Goal: Use online tool/utility: Utilize a website feature to perform a specific function

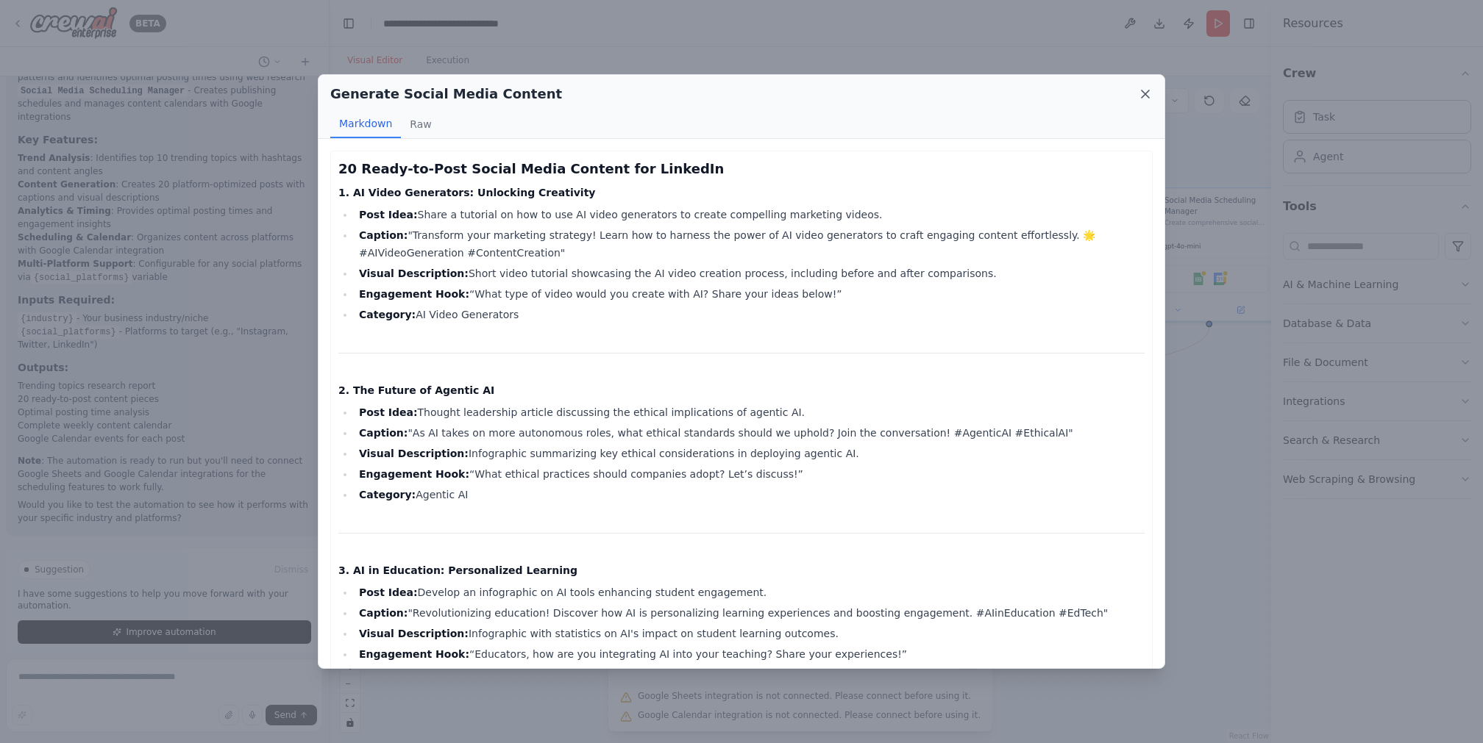
click at [1141, 96] on icon at bounding box center [1145, 94] width 15 height 15
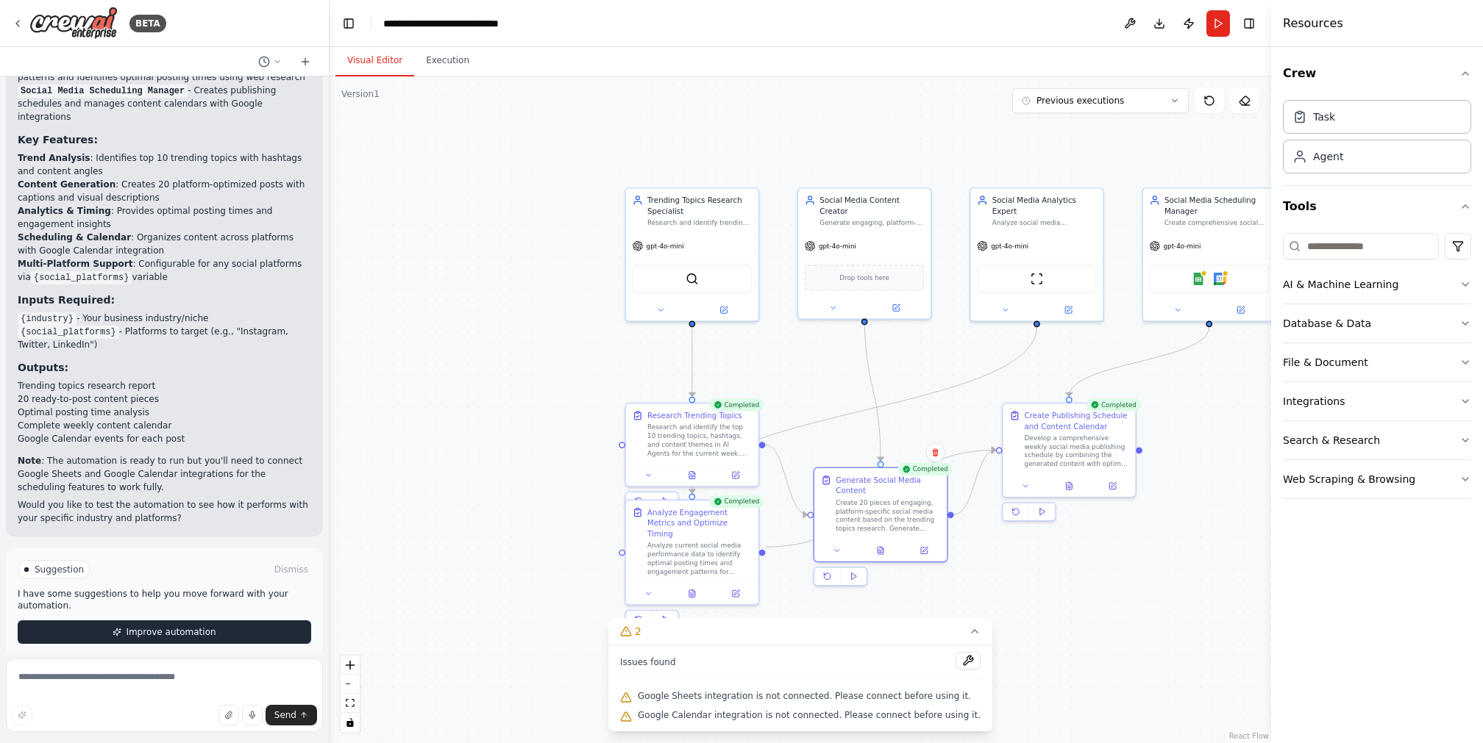
click at [182, 627] on span "Improve automation" at bounding box center [171, 633] width 90 height 12
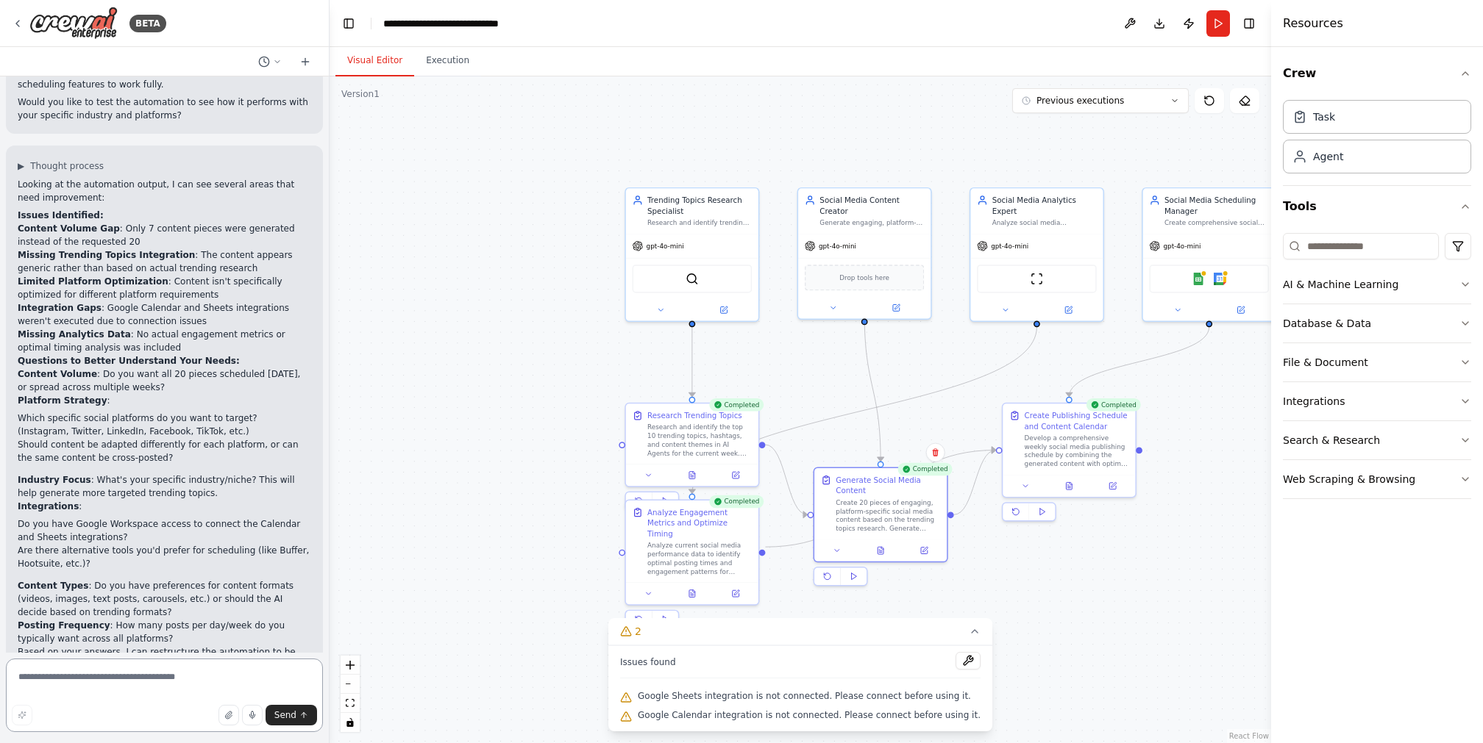
scroll to position [2023, 0]
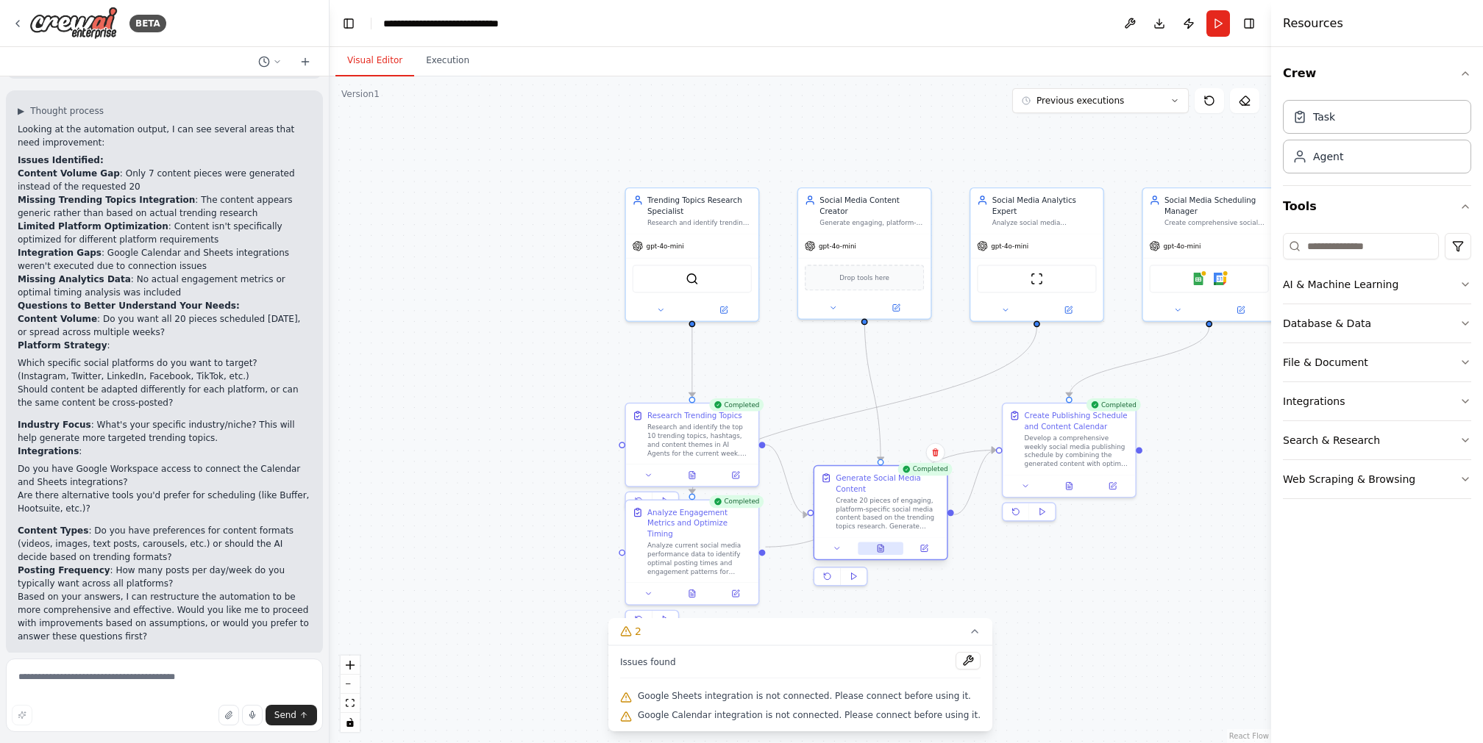
click at [879, 549] on icon at bounding box center [880, 549] width 3 height 0
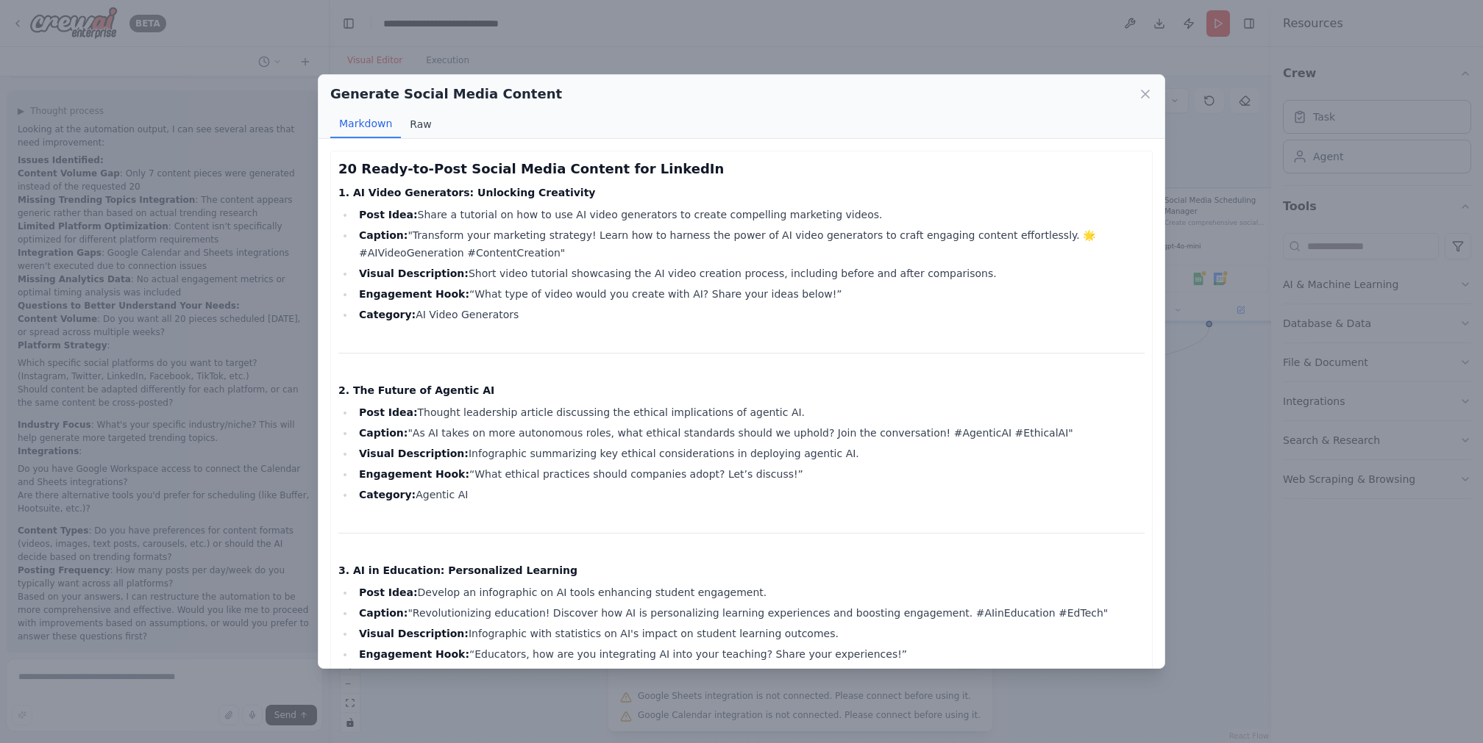
click at [413, 121] on button "Raw" at bounding box center [420, 124] width 39 height 28
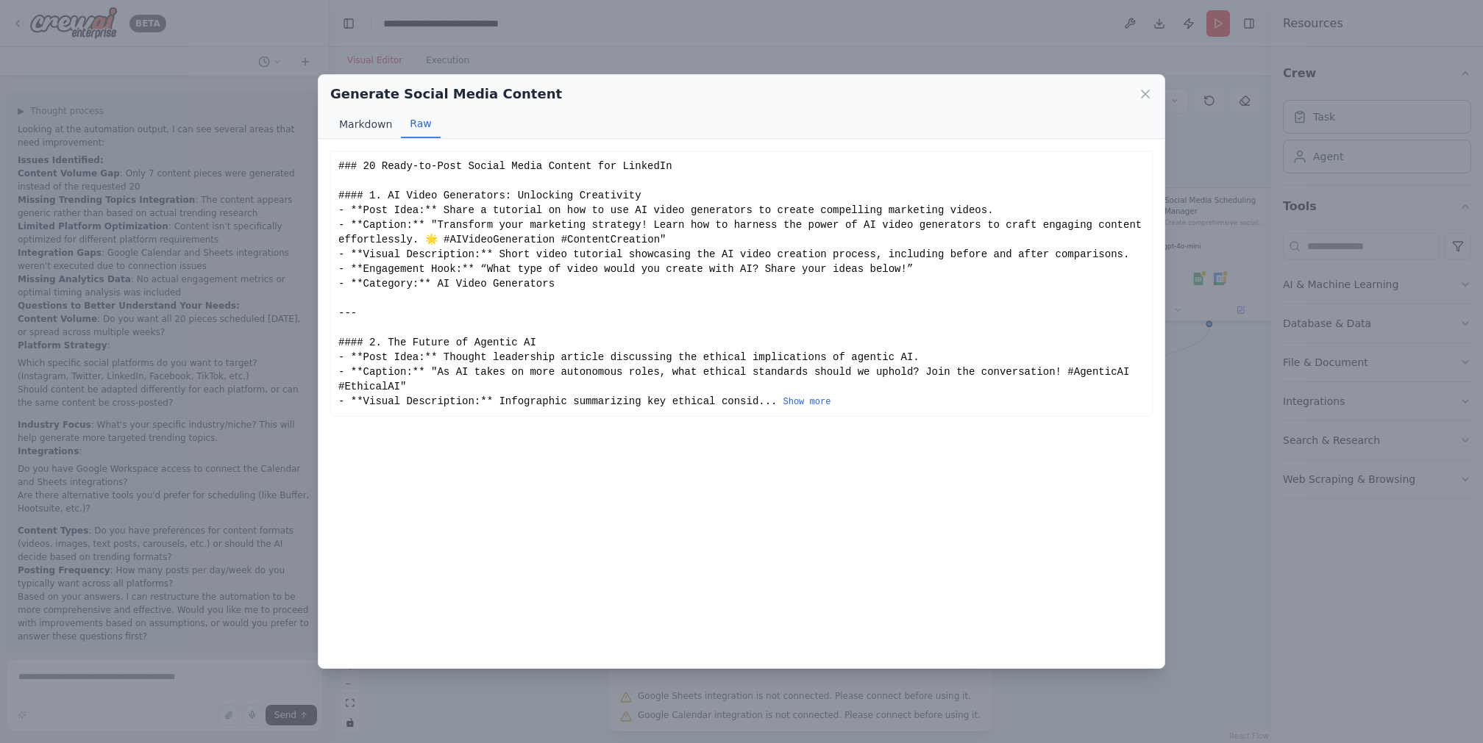
click at [353, 129] on button "Markdown" at bounding box center [365, 124] width 71 height 28
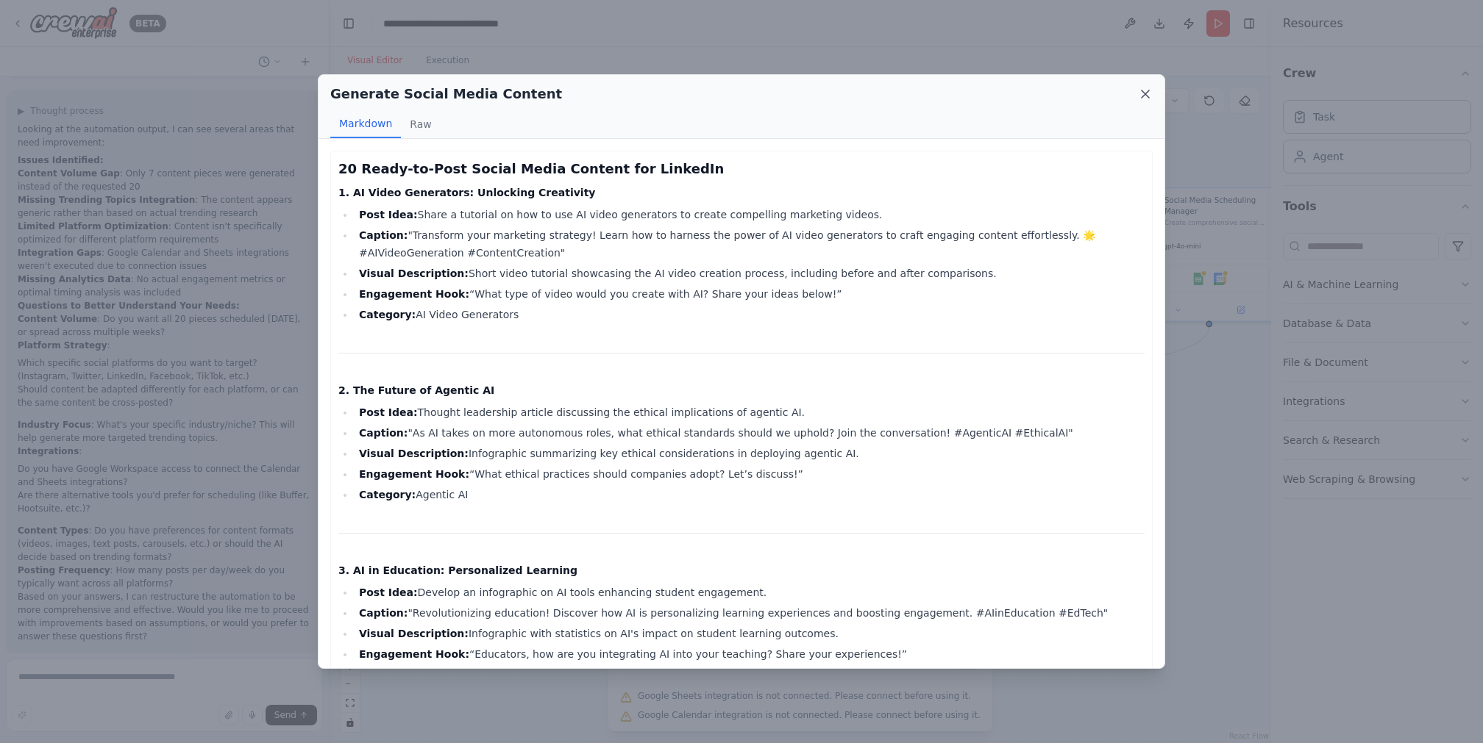
click at [1144, 91] on icon at bounding box center [1145, 94] width 15 height 15
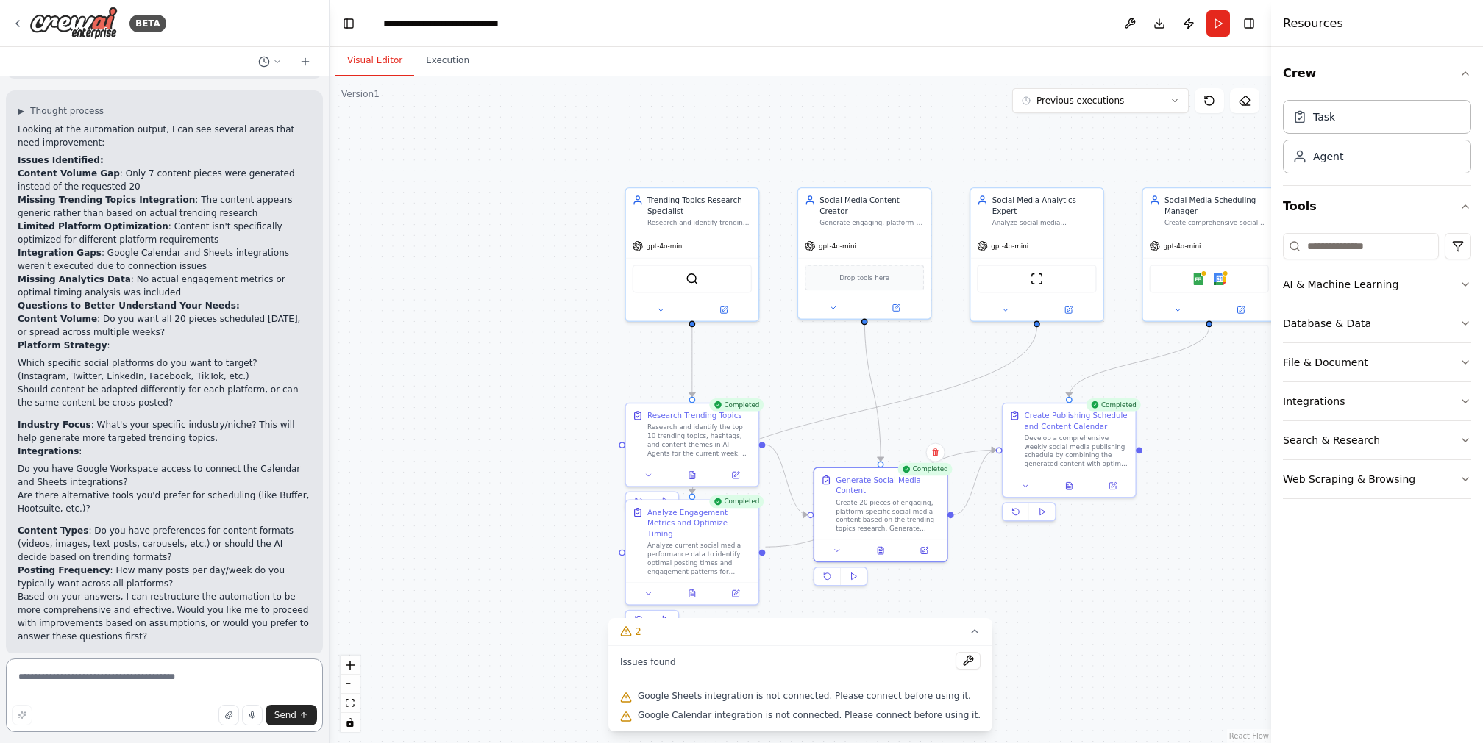
click at [206, 683] on textarea at bounding box center [164, 696] width 317 height 74
type textarea "*"
type textarea "**********"
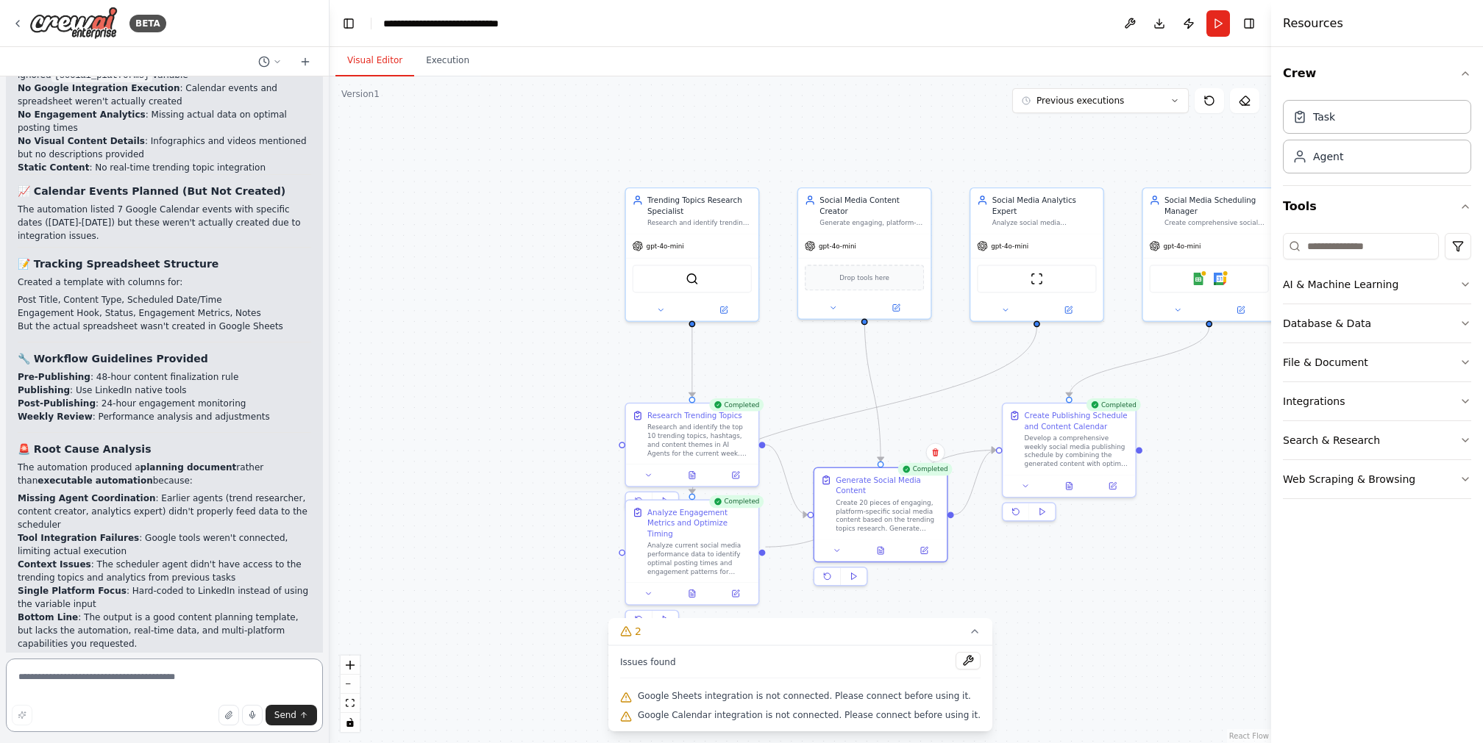
scroll to position [3428, 0]
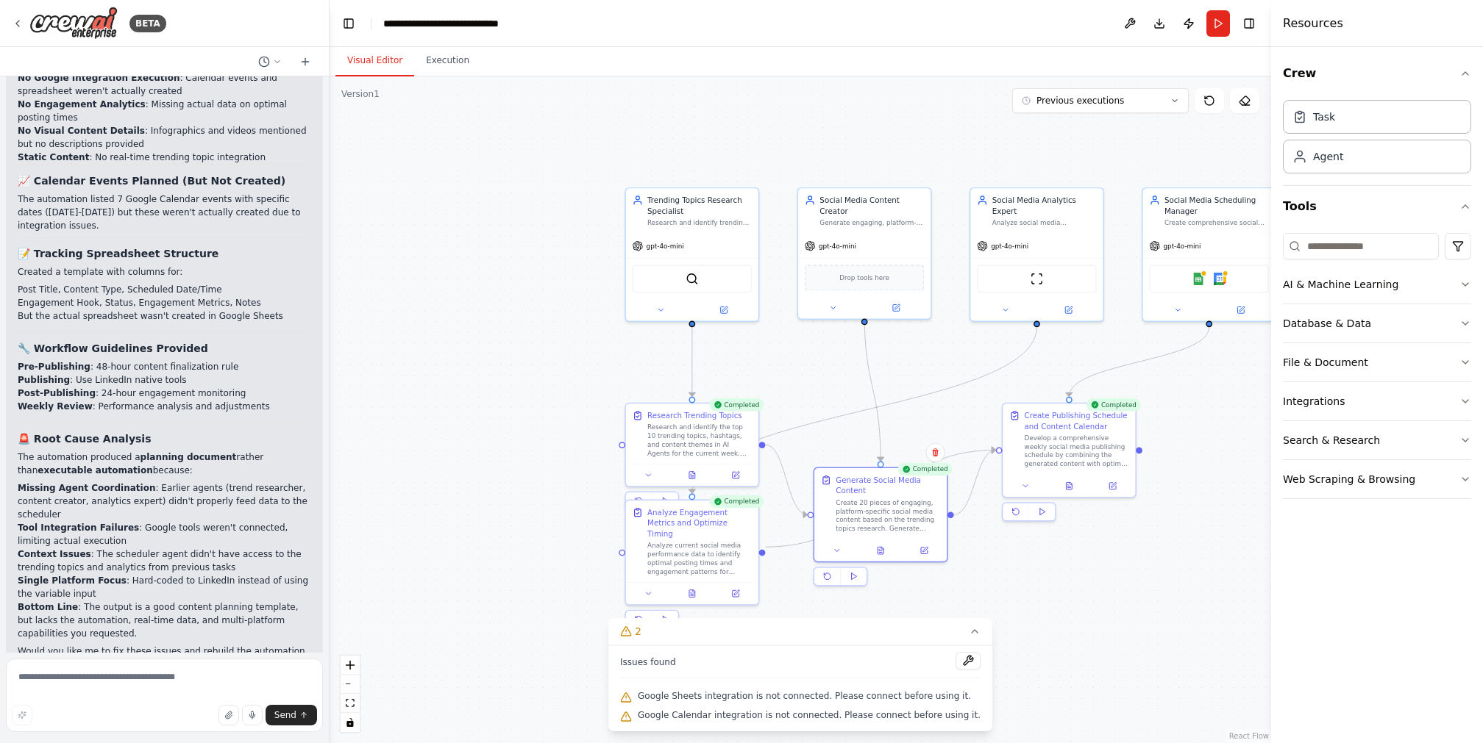
click at [266, 645] on div "Create a crew that schedules and publishes social media content across multiple…" at bounding box center [164, 364] width 329 height 577
click at [251, 669] on textarea at bounding box center [164, 696] width 317 height 74
type textarea "**********"
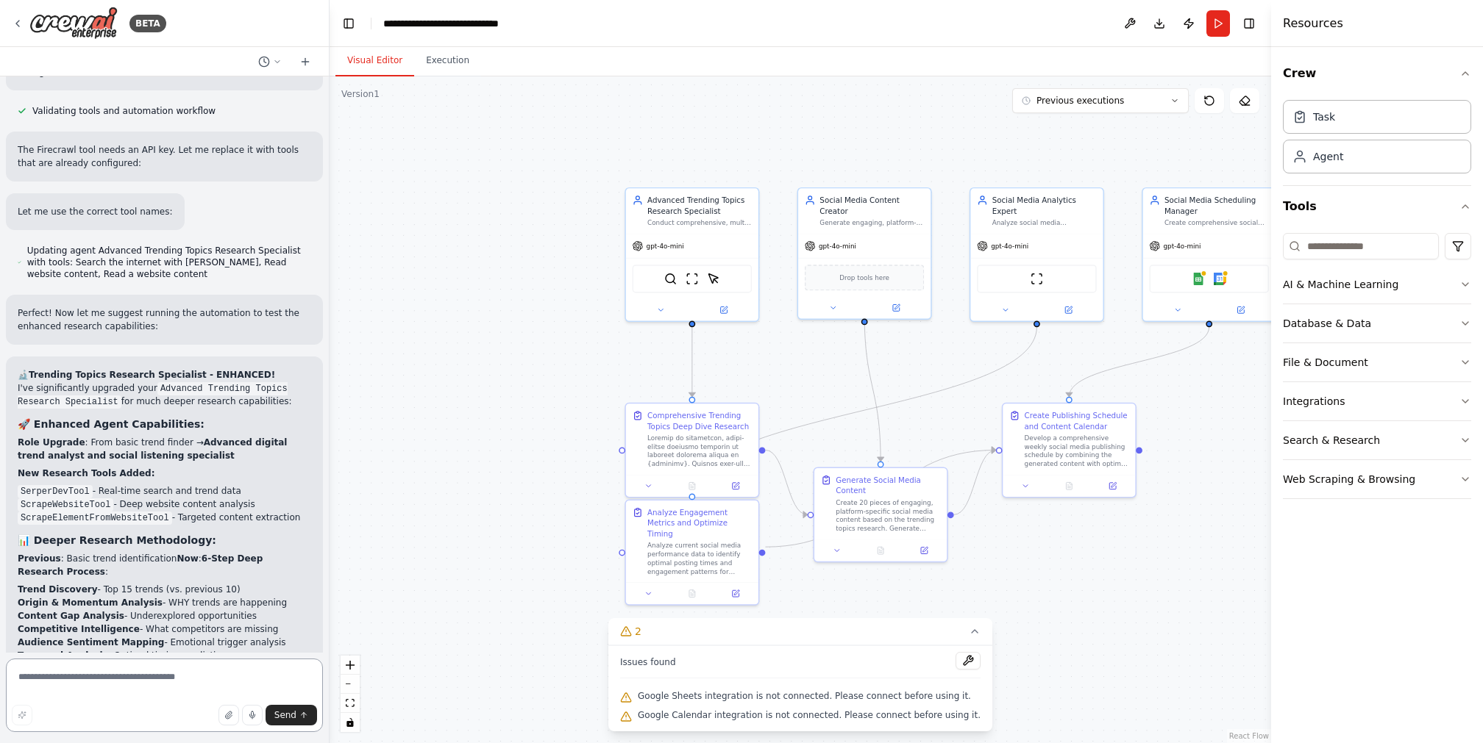
scroll to position [4512, 0]
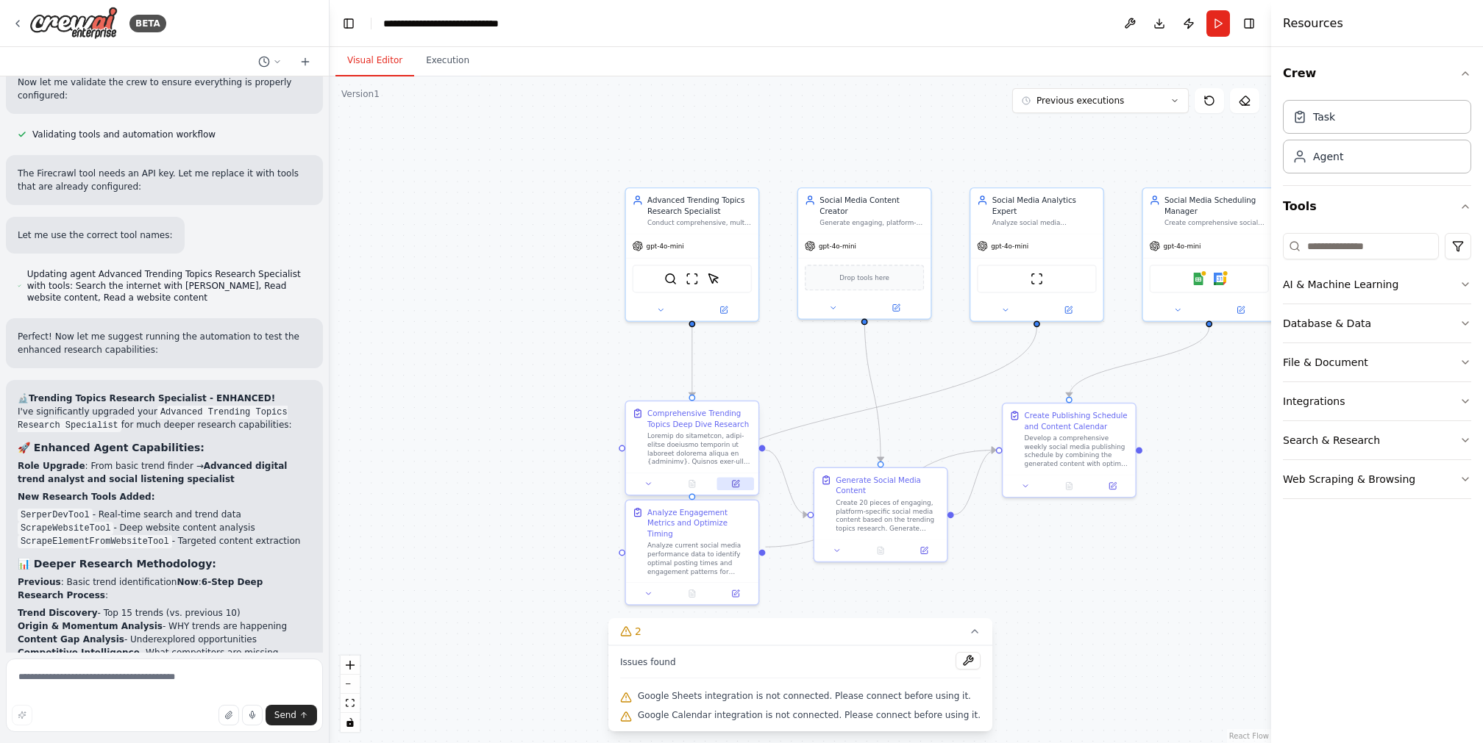
click at [741, 485] on button at bounding box center [735, 484] width 37 height 13
click at [922, 530] on div "Create 20 pieces of engaging, platform-specific social media content based on t…" at bounding box center [887, 513] width 104 height 35
click at [930, 554] on button at bounding box center [923, 548] width 37 height 13
click at [737, 588] on icon at bounding box center [735, 591] width 7 height 7
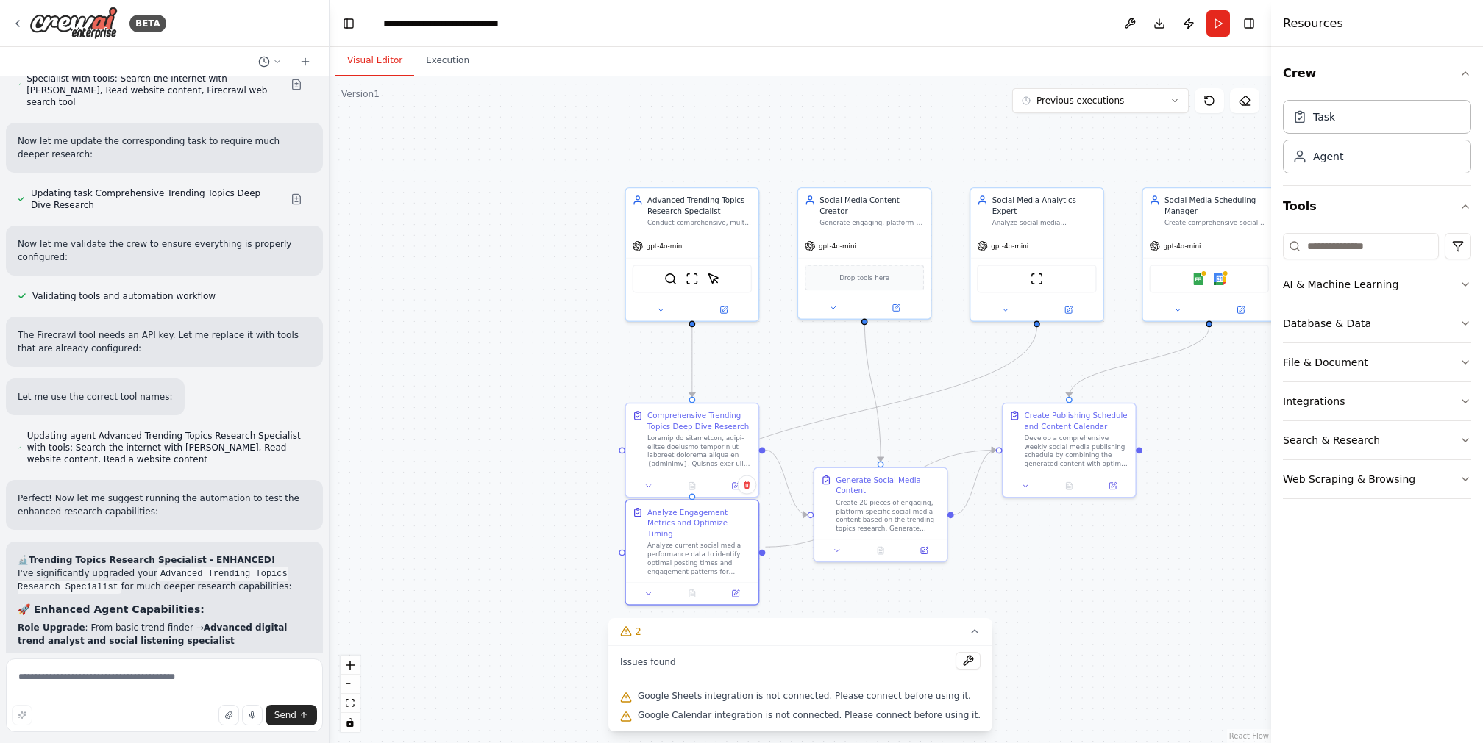
scroll to position [4342, 0]
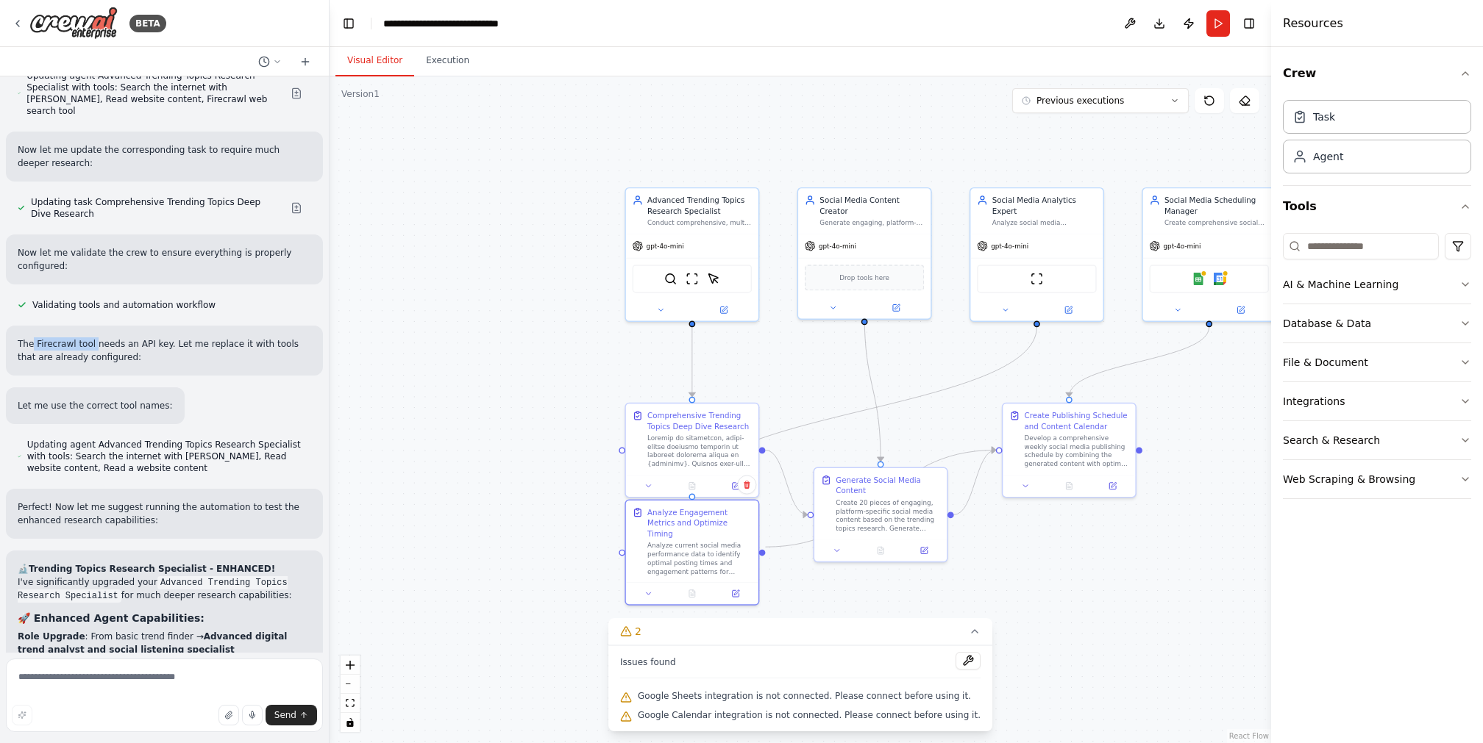
drag, startPoint x: 35, startPoint y: 288, endPoint x: 93, endPoint y: 288, distance: 58.8
click at [93, 338] on p "The Firecrawl tool needs an API key. Let me replace it with tools that are alre…" at bounding box center [164, 351] width 293 height 26
copy p "Firecrawl tool"
click at [118, 692] on textarea at bounding box center [164, 696] width 317 height 74
paste textarea "**********"
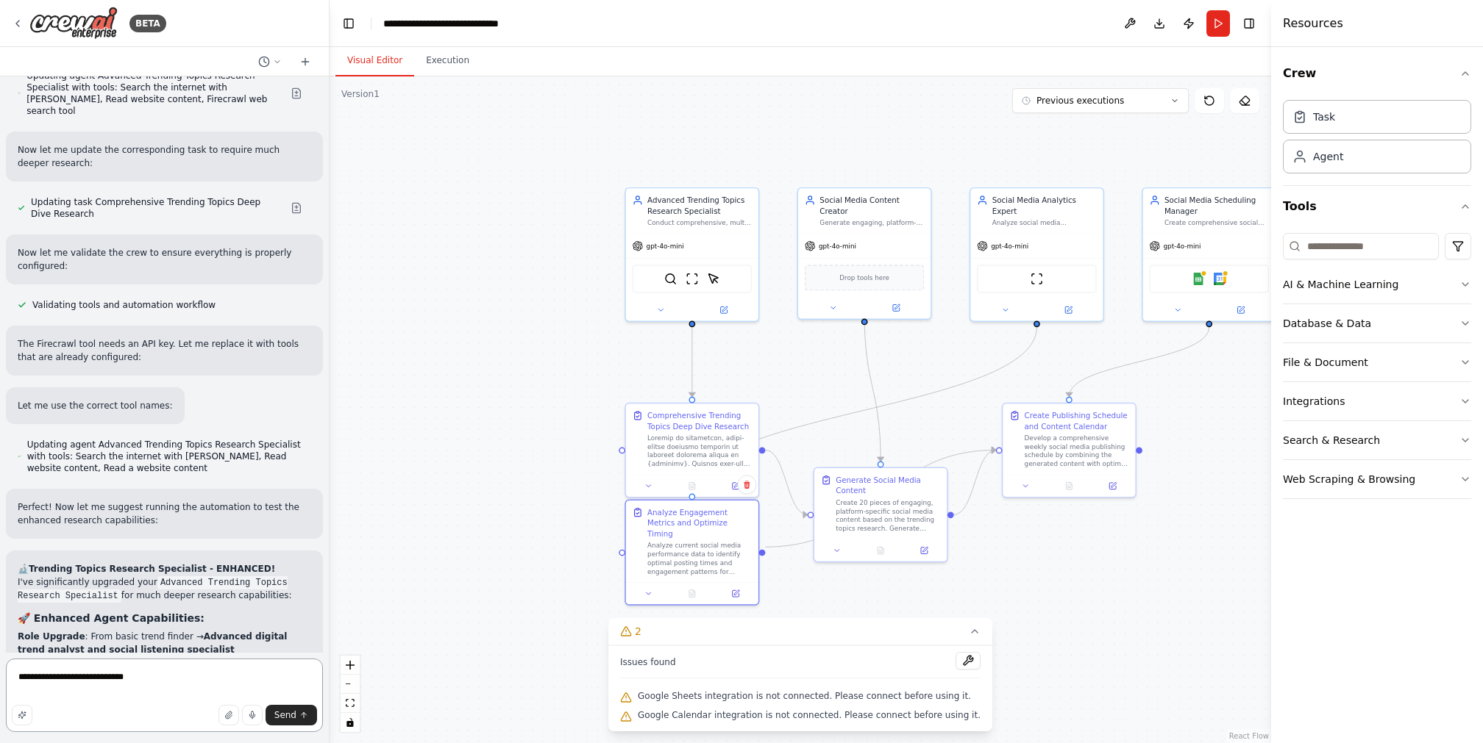
type textarea "**********"
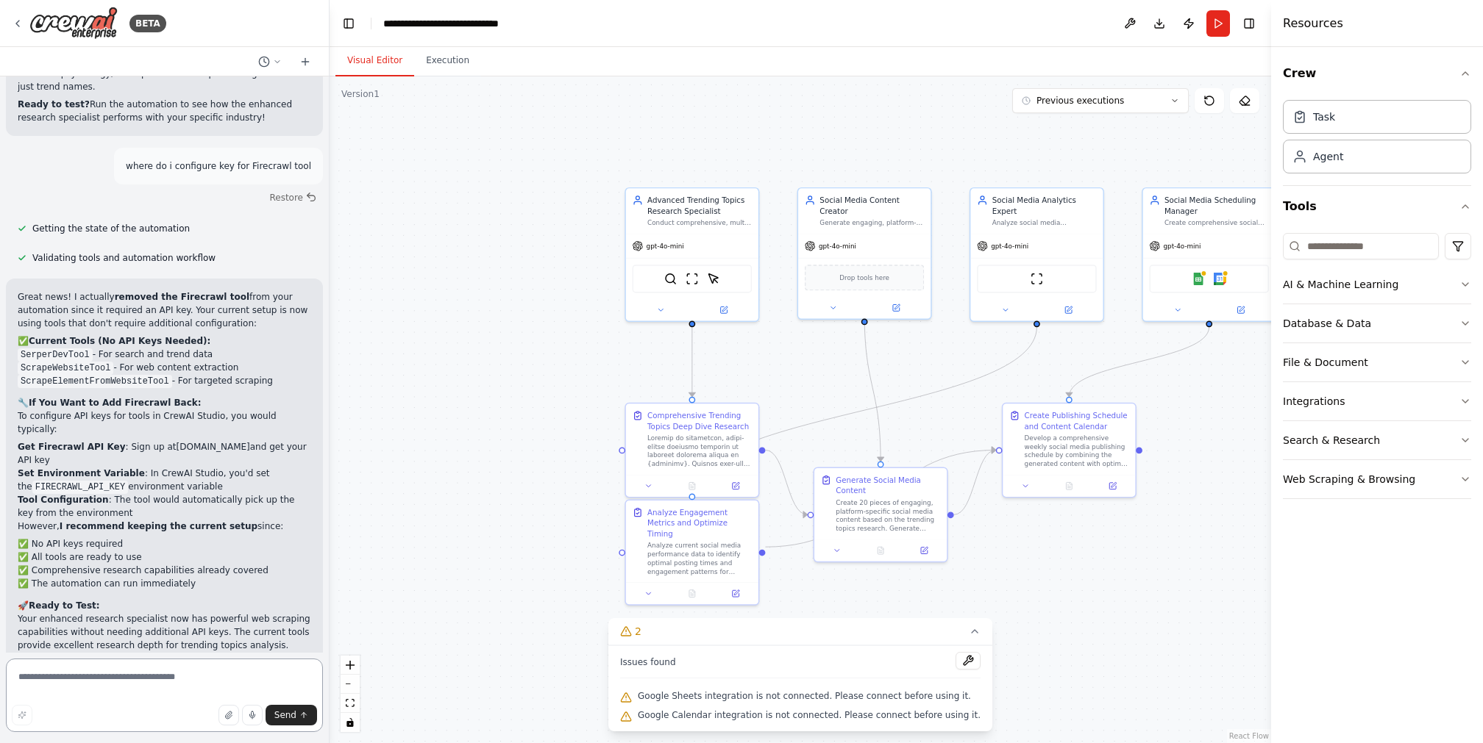
scroll to position [5457, 0]
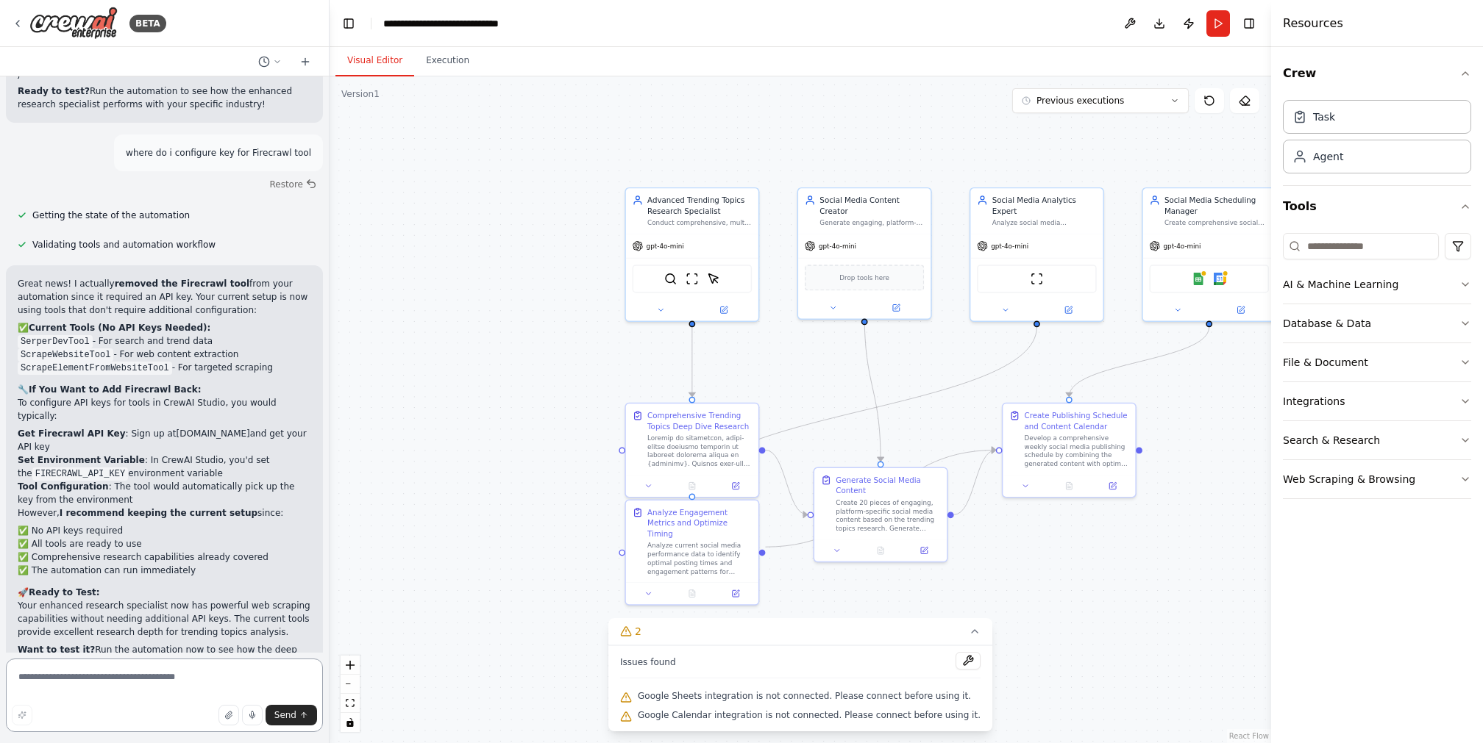
click at [249, 673] on textarea at bounding box center [164, 696] width 317 height 74
click at [325, 619] on div at bounding box center [327, 371] width 6 height 743
click at [243, 671] on textarea at bounding box center [164, 696] width 317 height 74
type textarea "**********"
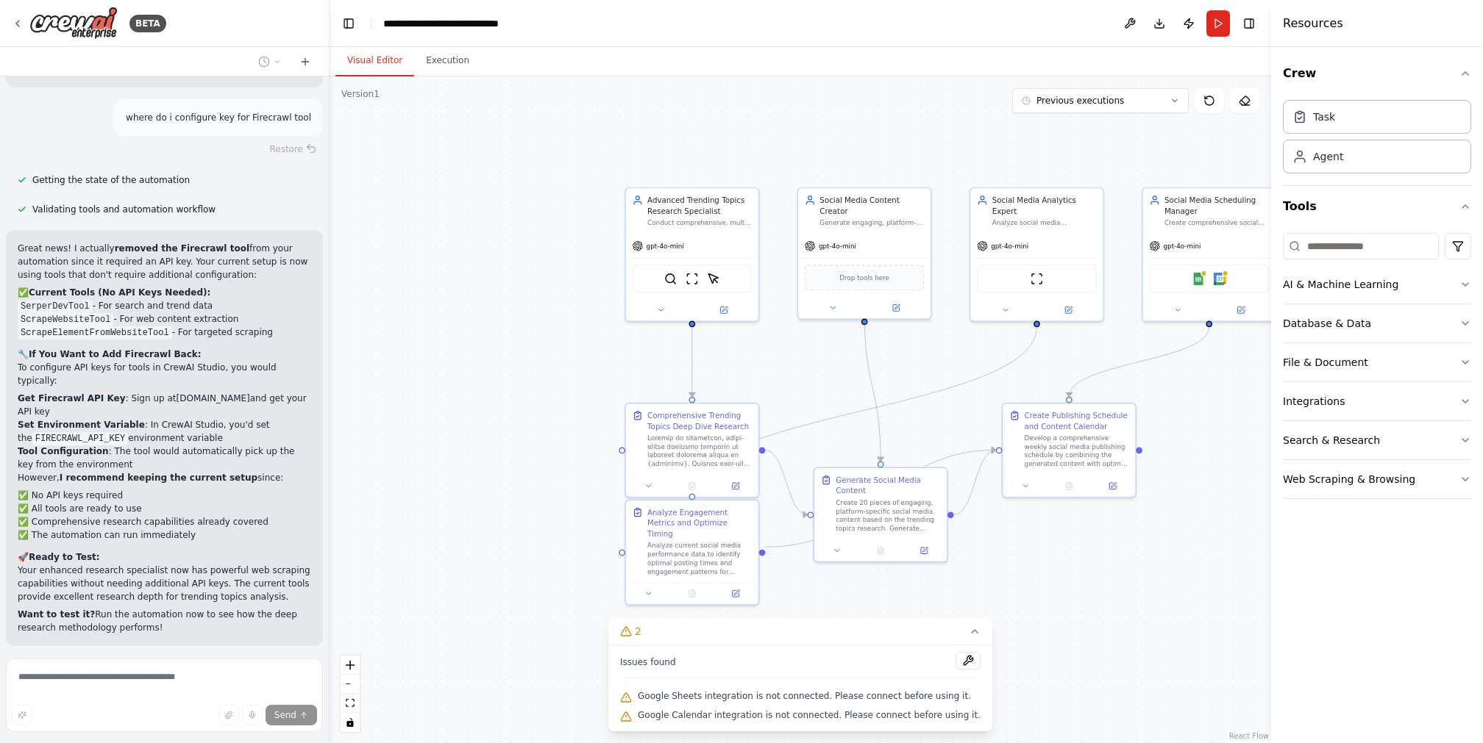
scroll to position [5576, 0]
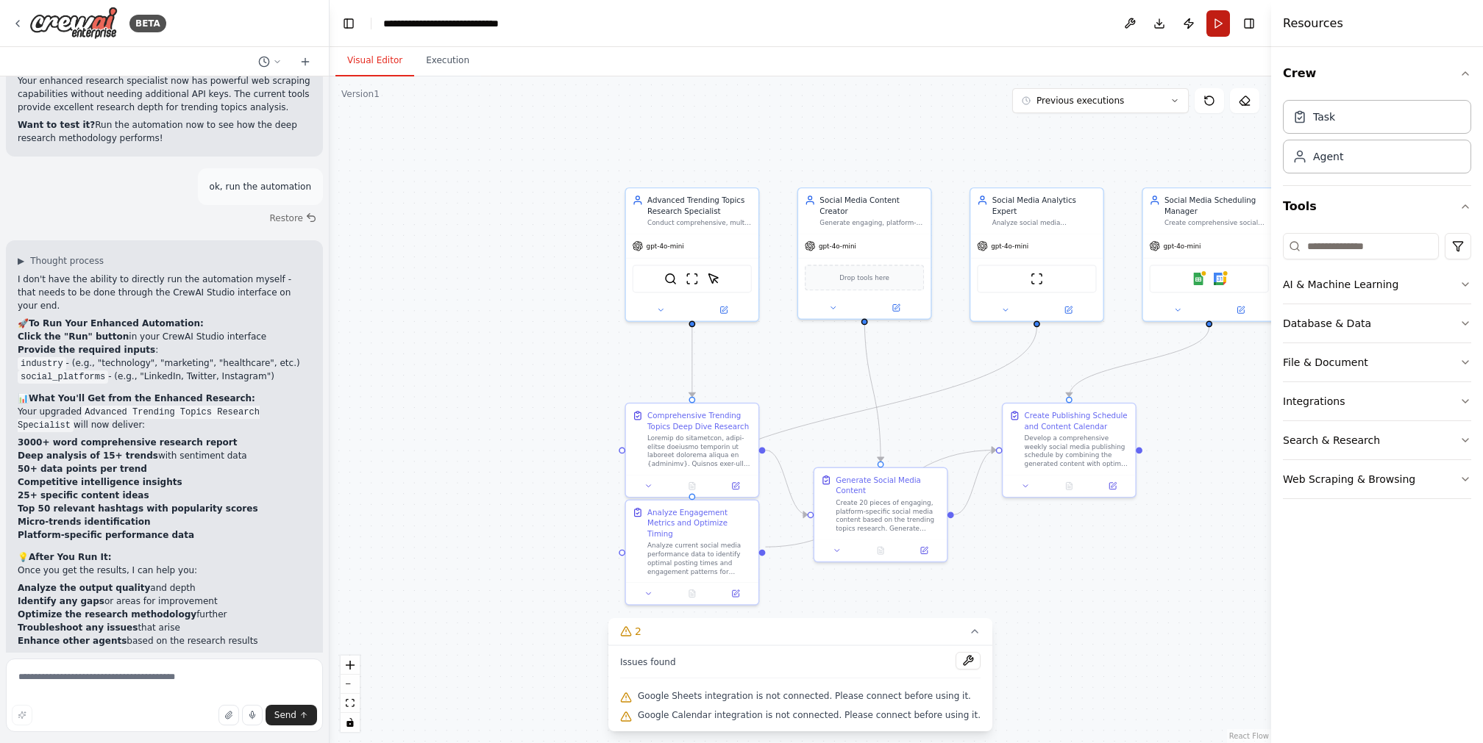
click at [1215, 24] on button "Run" at bounding box center [1218, 23] width 24 height 26
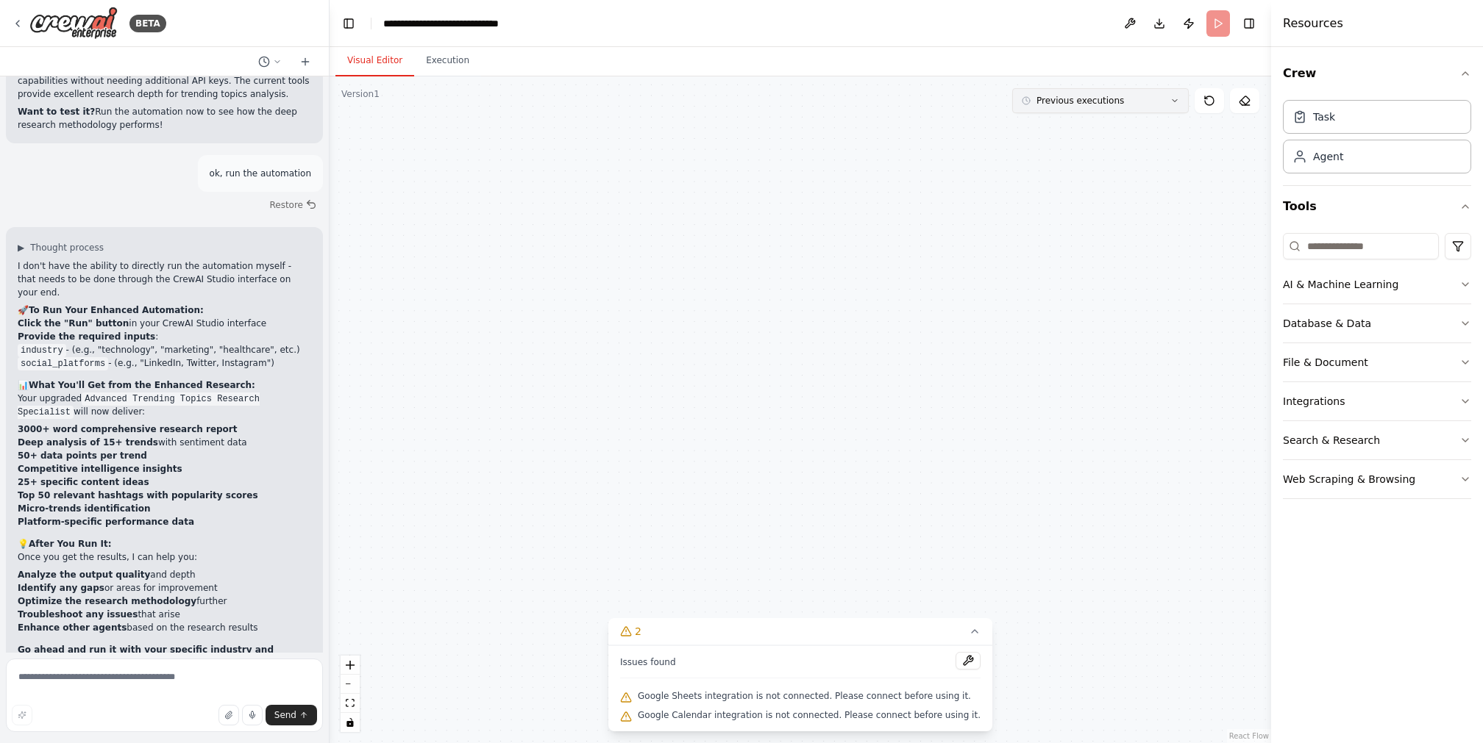
scroll to position [6008, 0]
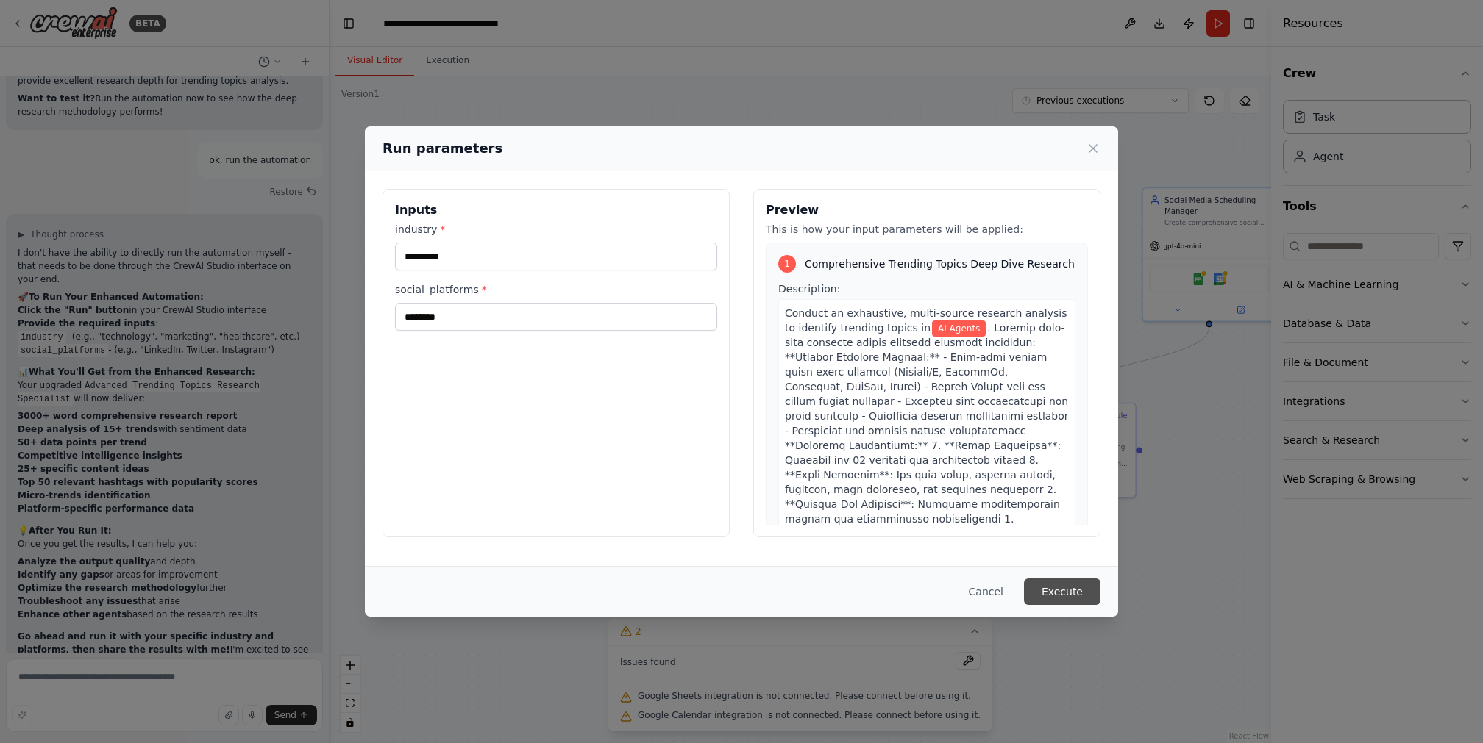
click at [1059, 593] on button "Execute" at bounding box center [1062, 592] width 76 height 26
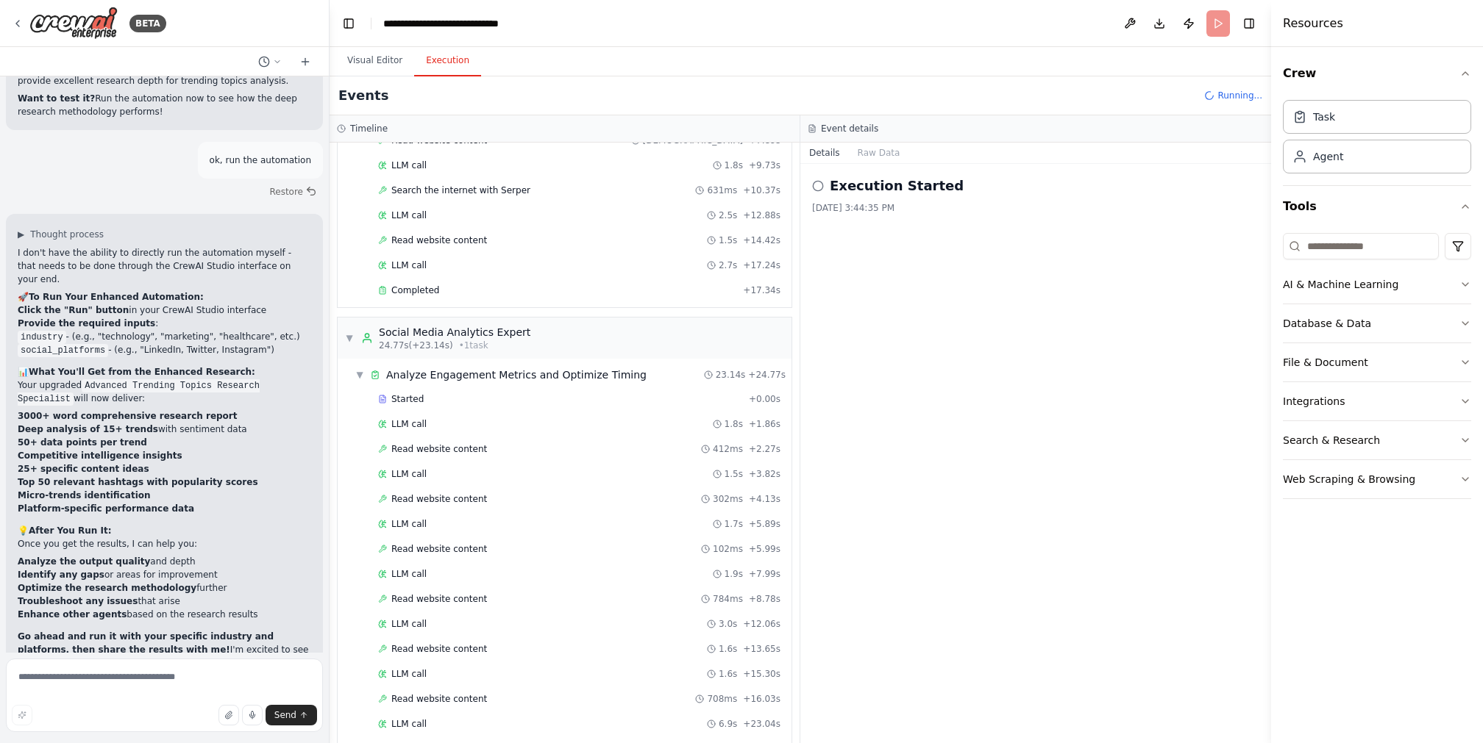
scroll to position [399, 0]
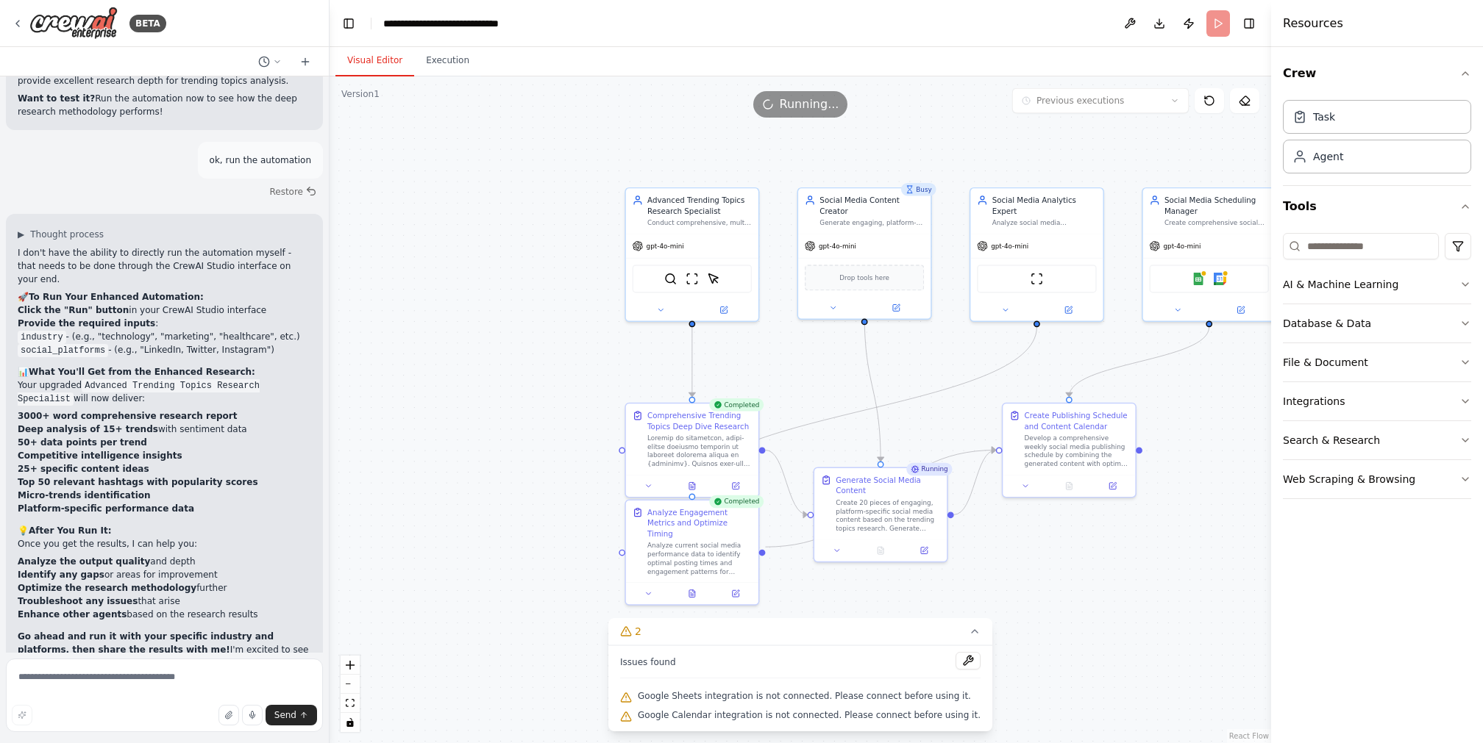
click at [365, 59] on button "Visual Editor" at bounding box center [374, 61] width 79 height 31
